Goal: Navigation & Orientation: Find specific page/section

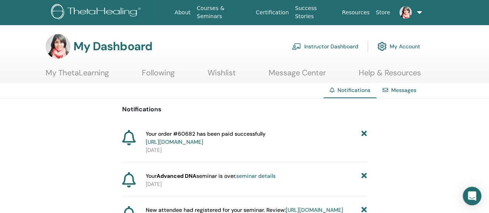
click at [312, 46] on link "Instructor Dashboard" at bounding box center [325, 46] width 66 height 17
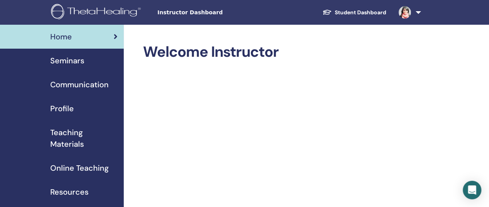
click at [68, 189] on span "Resources" at bounding box center [69, 192] width 38 height 12
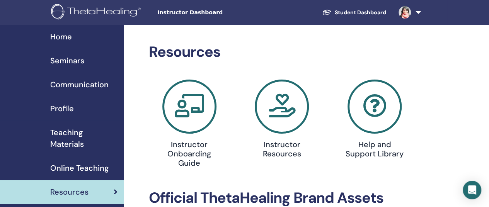
click at [64, 140] on span "Teaching Materials" at bounding box center [83, 138] width 67 height 23
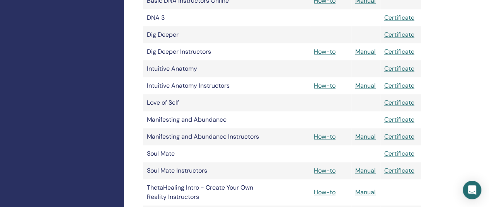
scroll to position [285, 0]
click at [335, 85] on link "How-to" at bounding box center [325, 86] width 22 height 8
